Goal: Task Accomplishment & Management: Complete application form

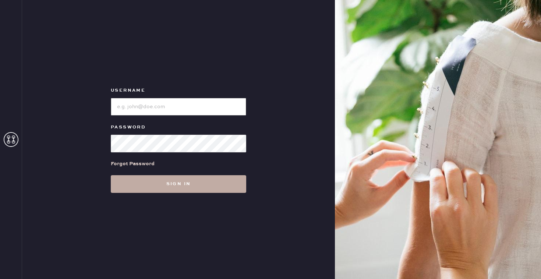
type input "reformationbroadwayplaza"
click at [144, 191] on button "Sign in" at bounding box center [178, 184] width 135 height 18
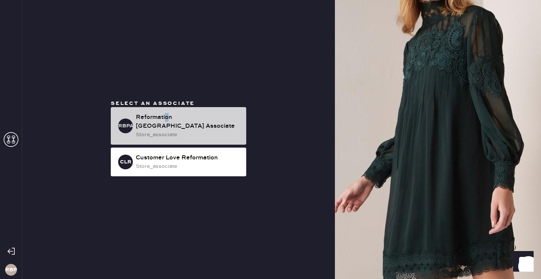
click at [166, 114] on div "Reformation [GEOGRAPHIC_DATA] Associate" at bounding box center [188, 122] width 104 height 18
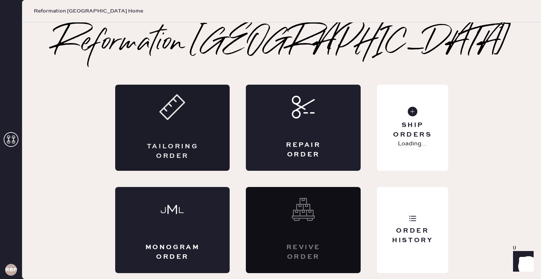
click at [192, 127] on div "Tailoring Order" at bounding box center [172, 128] width 115 height 86
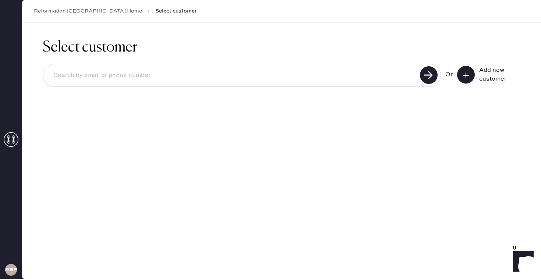
click at [323, 71] on input at bounding box center [232, 75] width 370 height 17
type input "[EMAIL_ADDRESS][DOMAIN_NAME]"
click at [433, 76] on use at bounding box center [429, 75] width 18 height 18
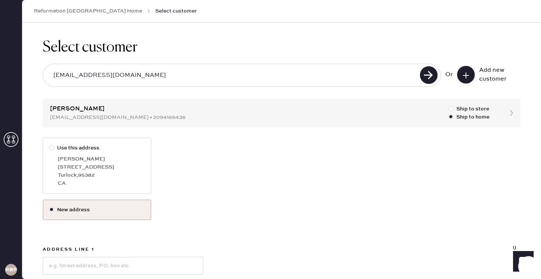
click at [69, 179] on div "CA" at bounding box center [101, 183] width 87 height 8
click at [49, 144] on input "Use this address" at bounding box center [49, 144] width 0 height 0
radio input "true"
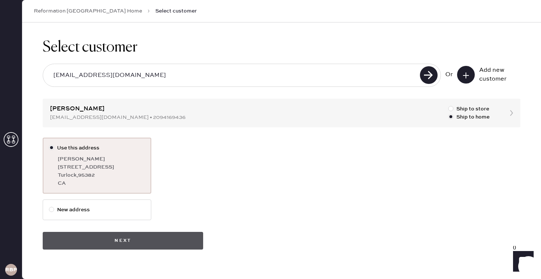
click at [117, 240] on button "Next" at bounding box center [123, 241] width 160 height 18
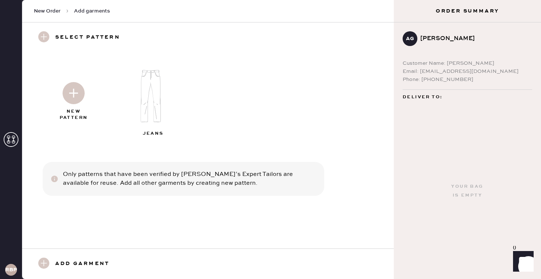
click at [153, 97] on img at bounding box center [153, 96] width 79 height 64
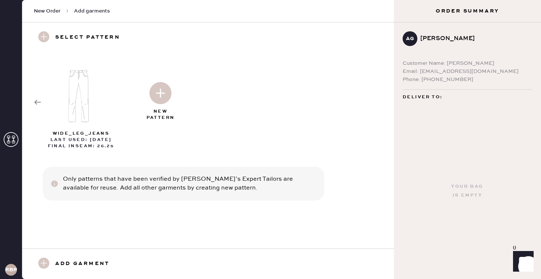
click at [83, 103] on img at bounding box center [81, 96] width 79 height 64
select select "2"
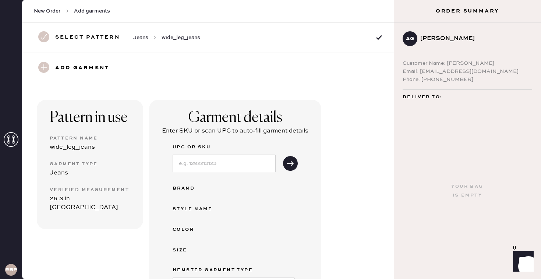
scroll to position [38, 0]
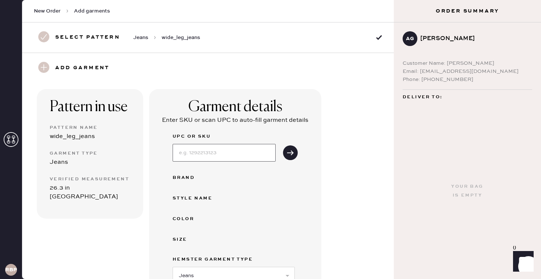
click at [232, 150] on input at bounding box center [223, 153] width 103 height 18
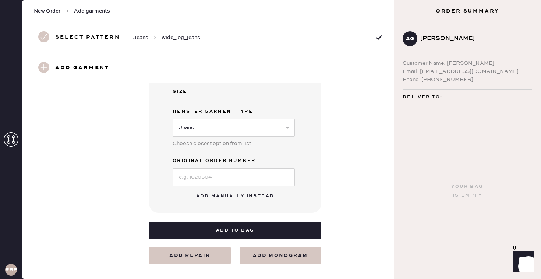
scroll to position [188, 0]
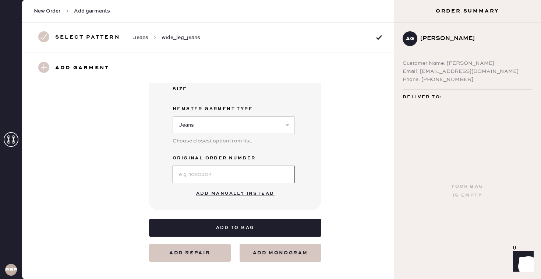
click at [188, 176] on input at bounding box center [233, 174] width 122 height 18
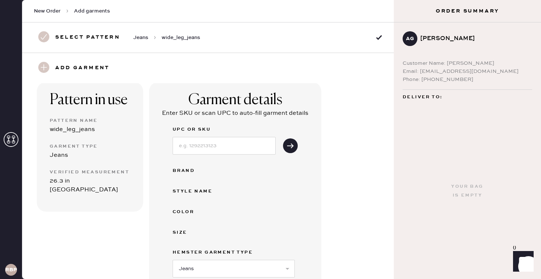
scroll to position [0, 0]
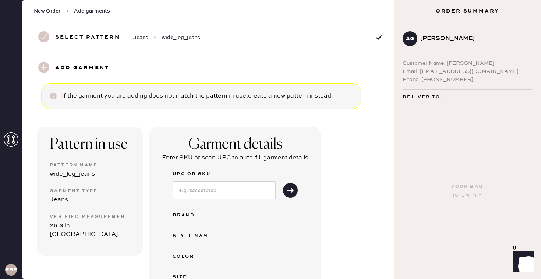
type input "S28050884"
click at [204, 190] on input at bounding box center [223, 190] width 103 height 18
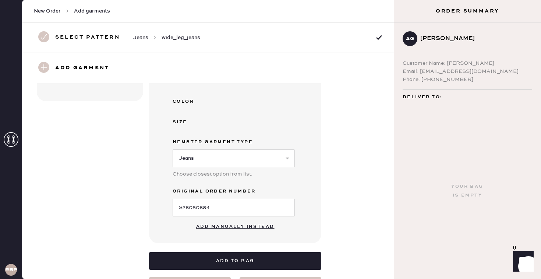
type input "1315736QRY031"
click at [211, 223] on button "Add manually instead" at bounding box center [235, 226] width 87 height 15
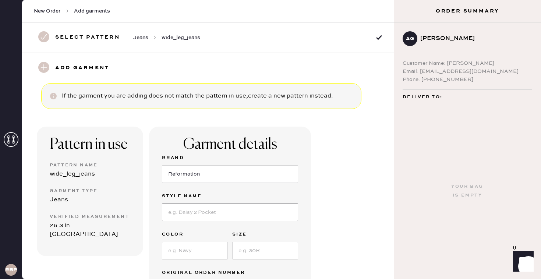
click at [202, 211] on input at bounding box center [230, 212] width 136 height 18
drag, startPoint x: 206, startPoint y: 213, endPoint x: 284, endPoint y: 214, distance: 77.6
click at [284, 214] on input "[PERSON_NAME] high rise slouchy wide leg" at bounding box center [230, 212] width 136 height 18
type input "[PERSON_NAME] Lived In"
click at [198, 246] on input at bounding box center [195, 251] width 66 height 18
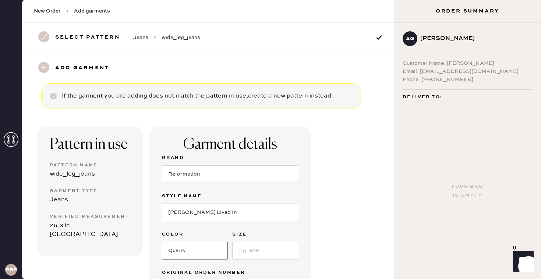
type input "Quarry"
click at [267, 253] on input at bounding box center [265, 251] width 66 height 18
type input "31"
click at [343, 217] on div "Pattern in use Pattern Name wide_leg_jeans Garment Type Jeans Verified Measurem…" at bounding box center [207, 242] width 371 height 267
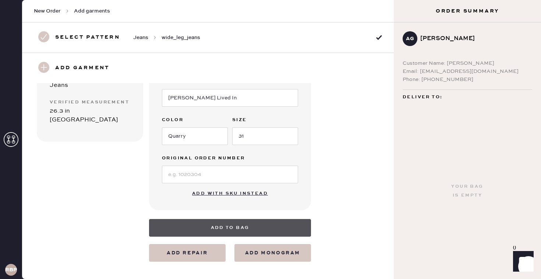
click at [250, 231] on button "Add to bag" at bounding box center [230, 228] width 162 height 18
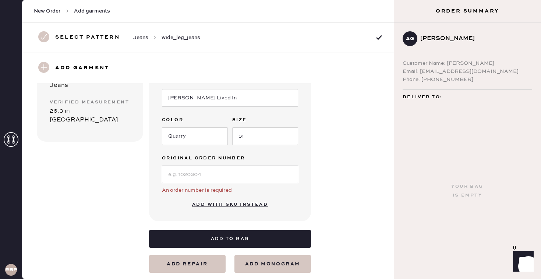
click at [210, 175] on input at bounding box center [230, 174] width 136 height 18
type input "s"
click at [173, 212] on div "Garment details Brand Reformation Style name [PERSON_NAME] Lived In Color Quarr…" at bounding box center [230, 116] width 162 height 209
click at [218, 206] on button "Add with SKU instead" at bounding box center [230, 204] width 85 height 15
select select "2"
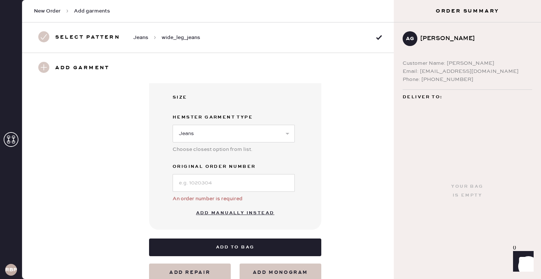
scroll to position [199, 0]
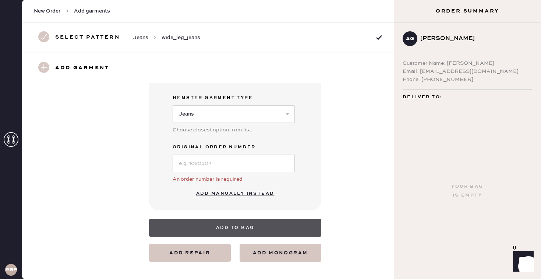
click at [228, 230] on button "Add to bag" at bounding box center [235, 228] width 172 height 18
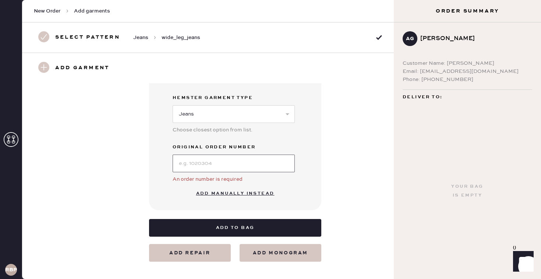
click at [216, 165] on input at bounding box center [233, 163] width 122 height 18
click at [303, 162] on div "Garment details Enter SKU or scan UPC to auto-fill garment details UPC or SKU B…" at bounding box center [235, 69] width 172 height 282
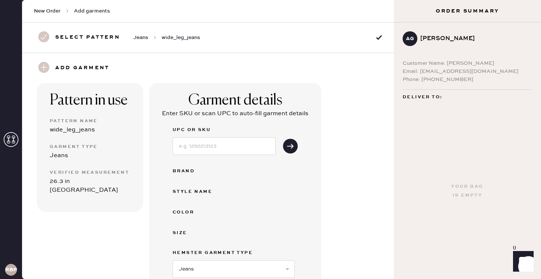
scroll to position [0, 0]
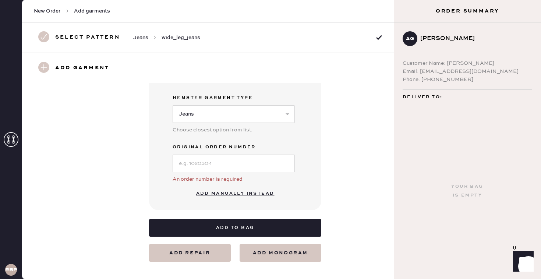
click at [237, 194] on button "Add manually instead" at bounding box center [235, 193] width 87 height 15
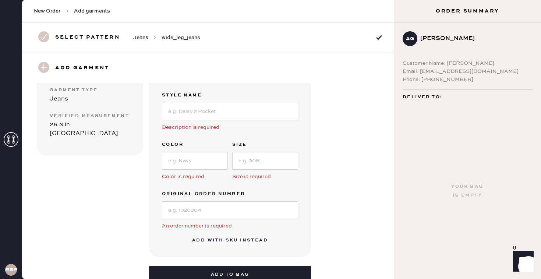
scroll to position [14, 0]
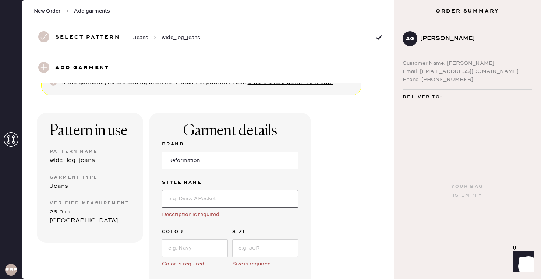
click at [227, 197] on input at bounding box center [230, 199] width 136 height 18
type input "[PERSON_NAME] Lived In"
click at [200, 253] on input at bounding box center [195, 248] width 66 height 18
type input "Quarry"
click at [257, 248] on input at bounding box center [265, 248] width 66 height 18
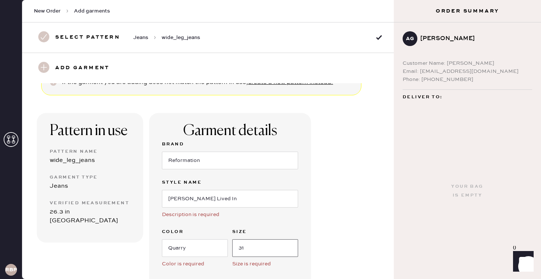
type input "31"
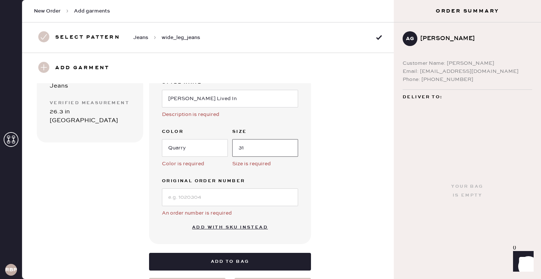
scroll to position [114, 0]
click at [236, 198] on input at bounding box center [230, 197] width 136 height 18
click at [252, 213] on div "An order number is required" at bounding box center [230, 212] width 136 height 8
click at [242, 194] on input at bounding box center [230, 197] width 136 height 18
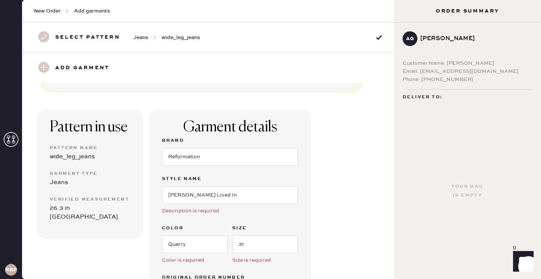
scroll to position [147, 0]
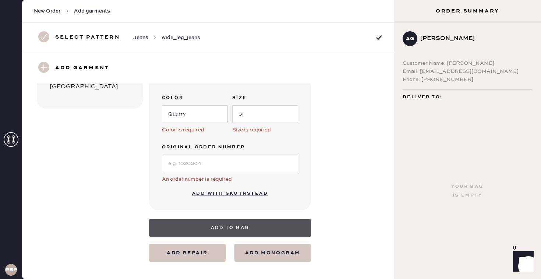
click at [199, 227] on button "Add to bag" at bounding box center [230, 228] width 162 height 18
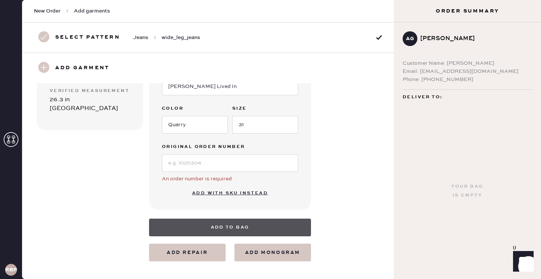
scroll to position [125, 0]
click at [199, 227] on button "Add to bag" at bounding box center [230, 228] width 162 height 18
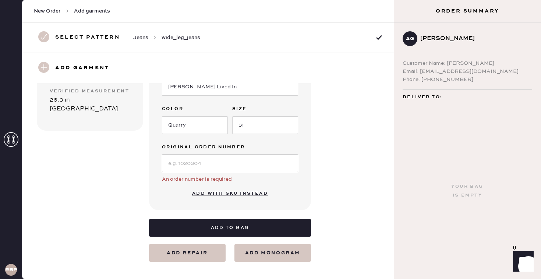
click at [213, 165] on input at bounding box center [230, 163] width 136 height 18
click at [297, 188] on div "Garment details Brand Reformation Style name [PERSON_NAME] Lived In Color Quarr…" at bounding box center [230, 105] width 162 height 209
click at [210, 61] on div "Add garment" at bounding box center [207, 68] width 371 height 31
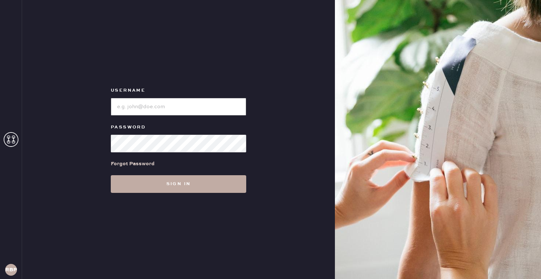
type input "reformationbroadwayplaza"
click at [171, 185] on button "Sign in" at bounding box center [178, 184] width 135 height 18
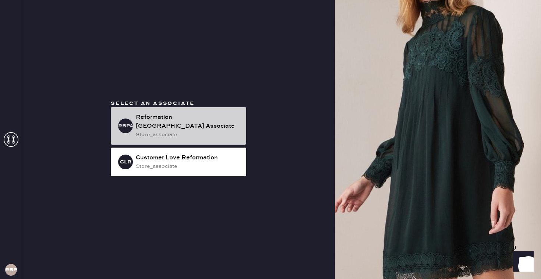
click at [185, 131] on div "store_associate" at bounding box center [188, 135] width 104 height 8
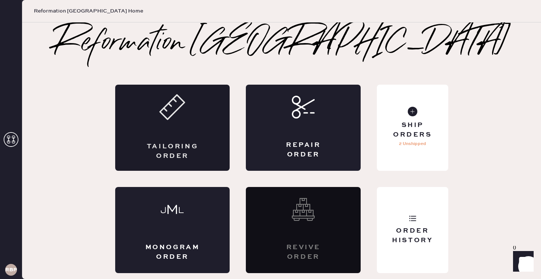
click at [185, 132] on div "Tailoring Order" at bounding box center [172, 128] width 115 height 86
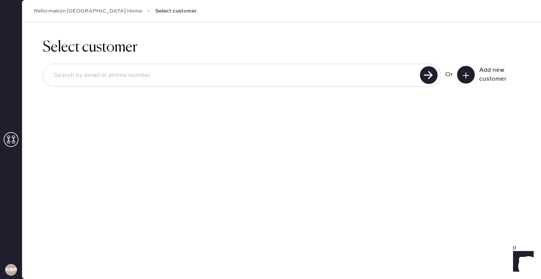
click at [193, 69] on input at bounding box center [232, 75] width 370 height 17
type input "[EMAIL_ADDRESS][DOMAIN_NAME]"
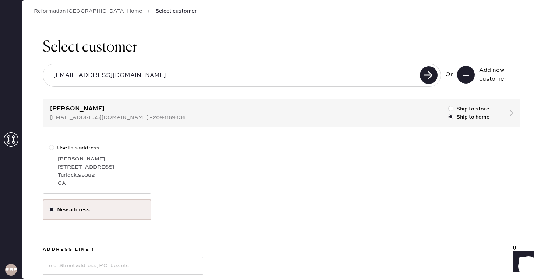
click at [59, 138] on label "Use this address Anaelyssa Gonzalez 3915 Rose Garden Way Turlock , 95382 CA" at bounding box center [97, 166] width 108 height 56
click at [49, 144] on input "Use this address" at bounding box center [49, 144] width 0 height 0
radio input "true"
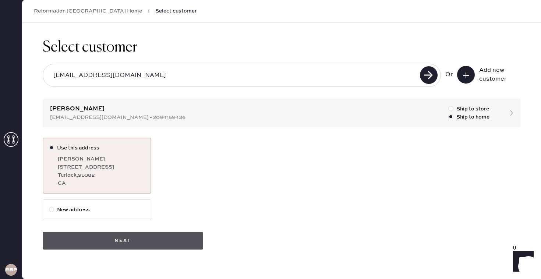
click at [137, 246] on button "Next" at bounding box center [123, 241] width 160 height 18
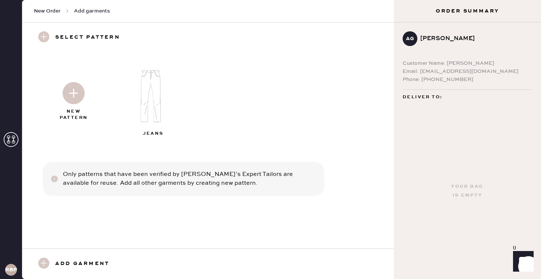
click at [162, 78] on img at bounding box center [153, 96] width 79 height 64
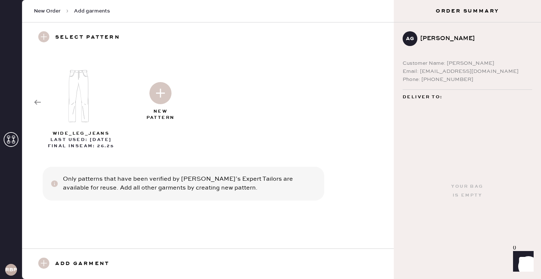
click at [73, 116] on img at bounding box center [81, 96] width 79 height 64
select select "2"
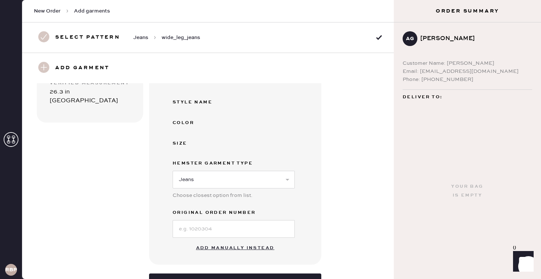
click at [220, 249] on button "Add manually instead" at bounding box center [235, 247] width 87 height 15
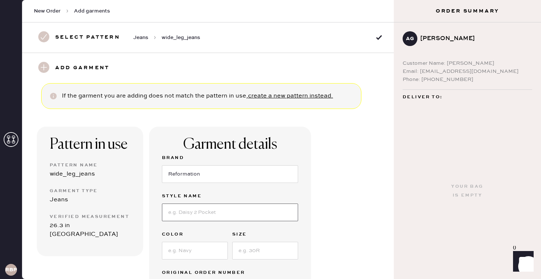
click at [200, 218] on input at bounding box center [230, 212] width 136 height 18
type input "[PERSON_NAME] Lived In"
click at [196, 250] on input at bounding box center [195, 251] width 66 height 18
type input "Quarry"
click at [257, 245] on input at bounding box center [265, 251] width 66 height 18
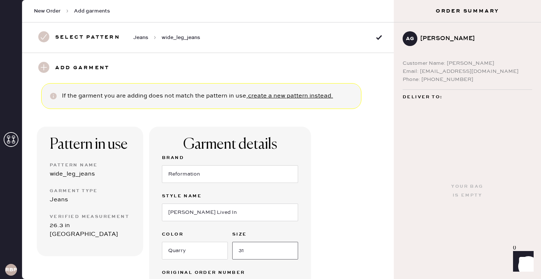
type input "31"
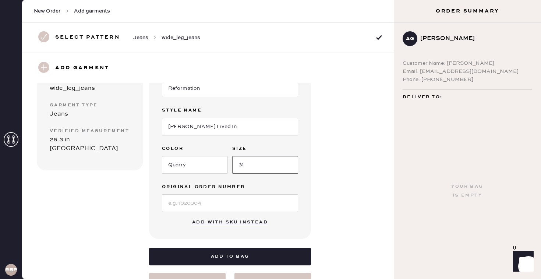
scroll to position [85, 0]
click at [251, 198] on input at bounding box center [230, 204] width 136 height 18
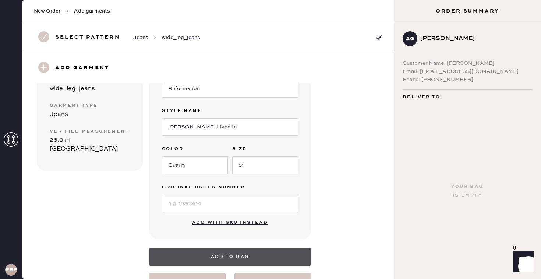
click at [236, 255] on button "Add to bag" at bounding box center [230, 257] width 162 height 18
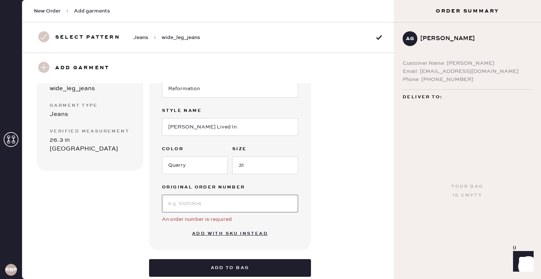
click at [233, 206] on input at bounding box center [230, 204] width 136 height 18
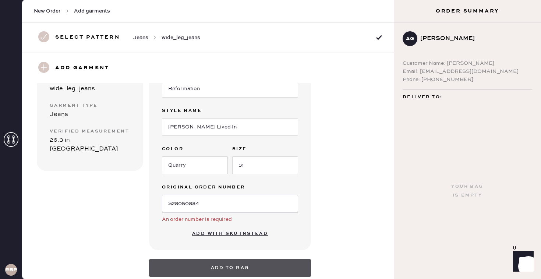
type input "S28050884"
click at [206, 263] on button "Add to bag" at bounding box center [230, 268] width 162 height 18
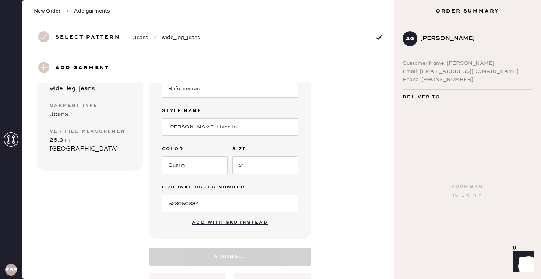
select select "2"
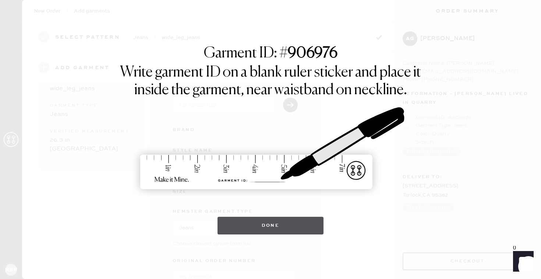
click at [287, 232] on button "Done" at bounding box center [270, 226] width 106 height 18
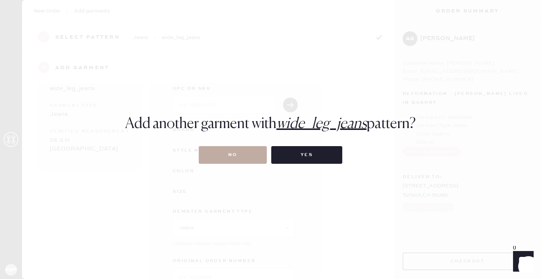
click at [238, 152] on button "No" at bounding box center [233, 155] width 68 height 18
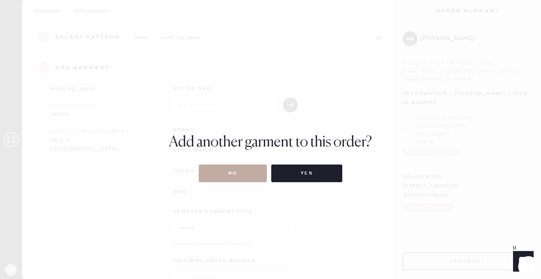
click at [242, 169] on button "No" at bounding box center [233, 173] width 68 height 18
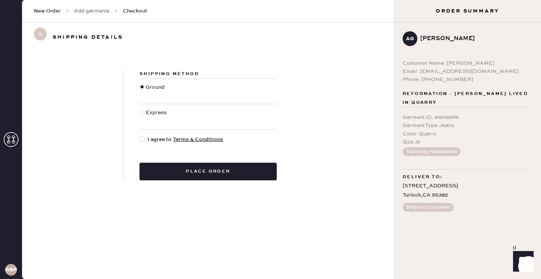
click at [142, 114] on div at bounding box center [141, 112] width 5 height 5
click at [140, 109] on input "Express" at bounding box center [139, 108] width 0 height 0
radio input "true"
click at [146, 137] on div at bounding box center [143, 139] width 8 height 8
click at [140, 136] on input "I agree to Terms & Conditions" at bounding box center [139, 135] width 0 height 0
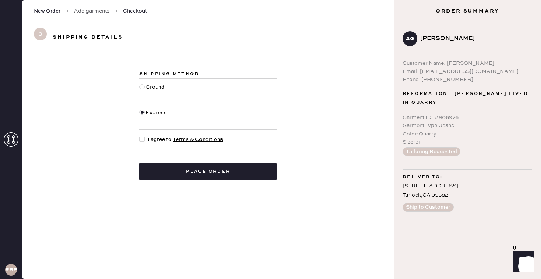
checkbox input "true"
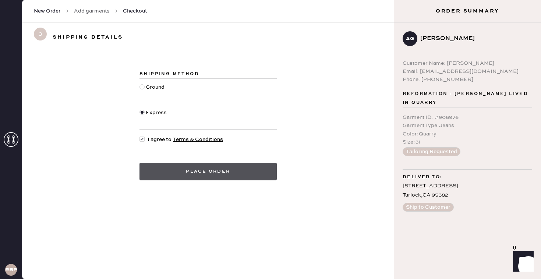
click at [169, 173] on button "Place order" at bounding box center [207, 172] width 137 height 18
